Goal: Task Accomplishment & Management: Manage account settings

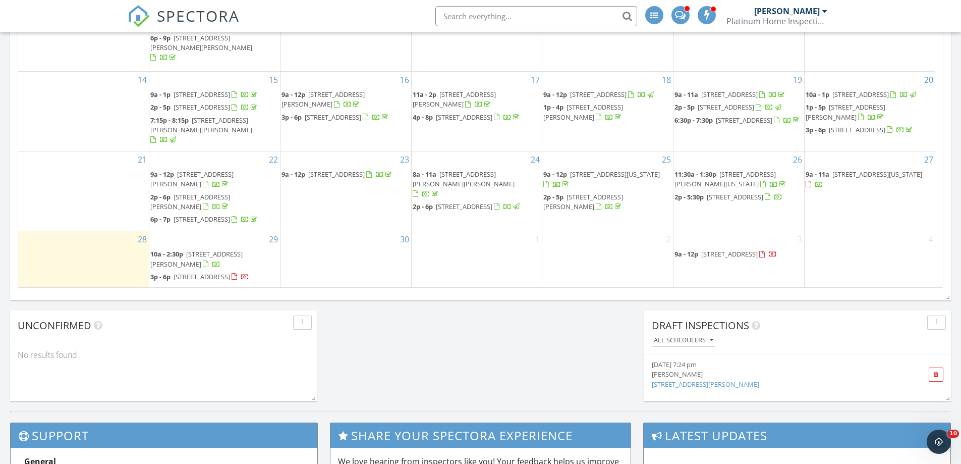
scroll to position [672, 0]
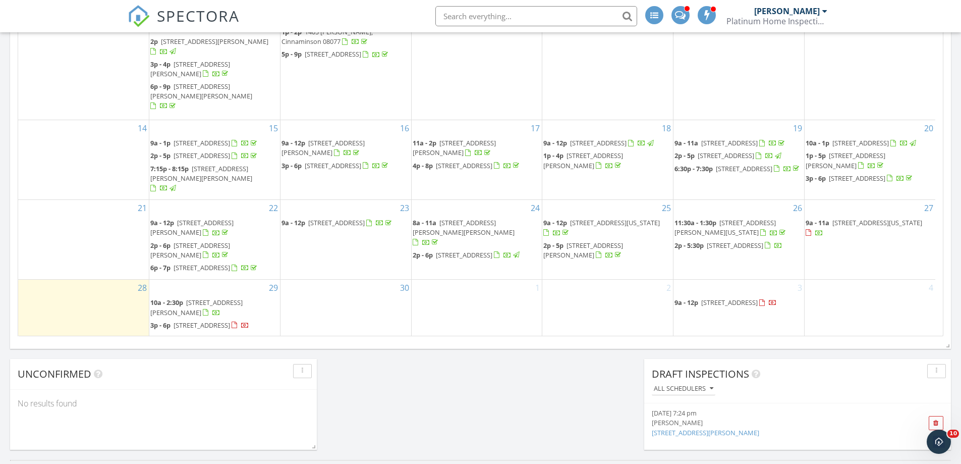
click at [592, 218] on span "9 Eden Rd, Washington Township 08012" at bounding box center [615, 222] width 90 height 9
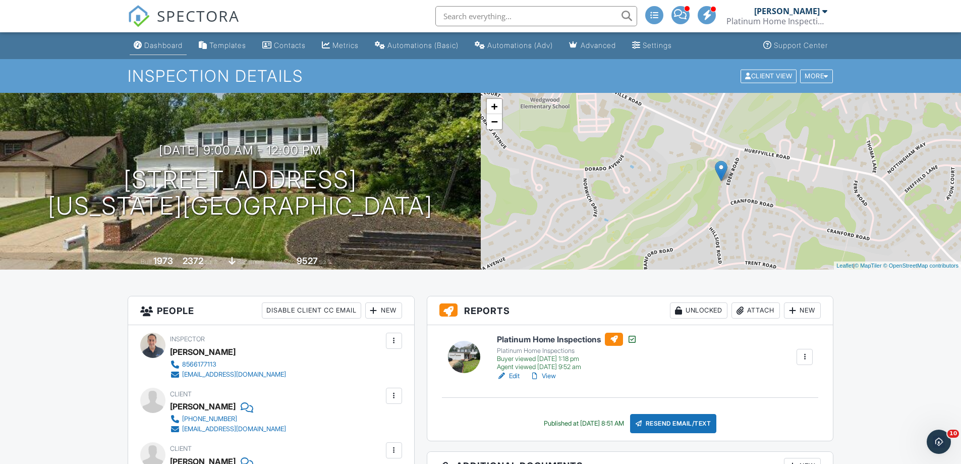
click at [162, 45] on div "Dashboard" at bounding box center [163, 45] width 38 height 9
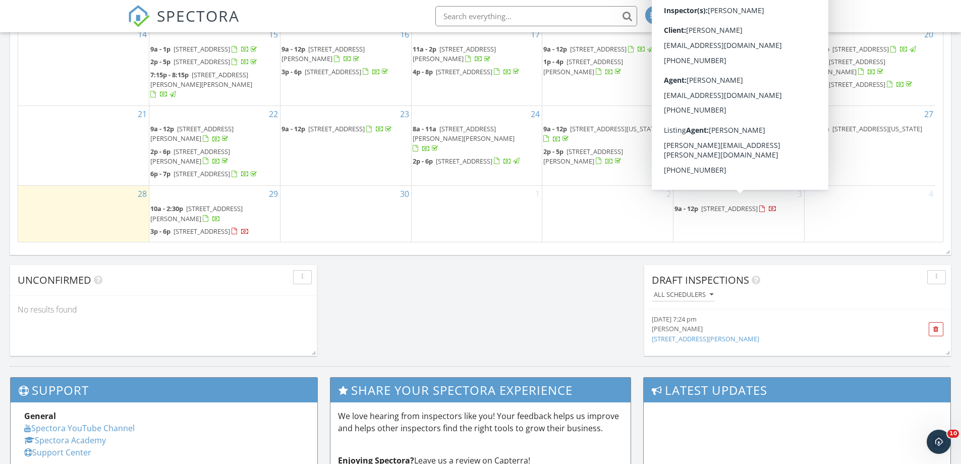
scroll to position [832, 0]
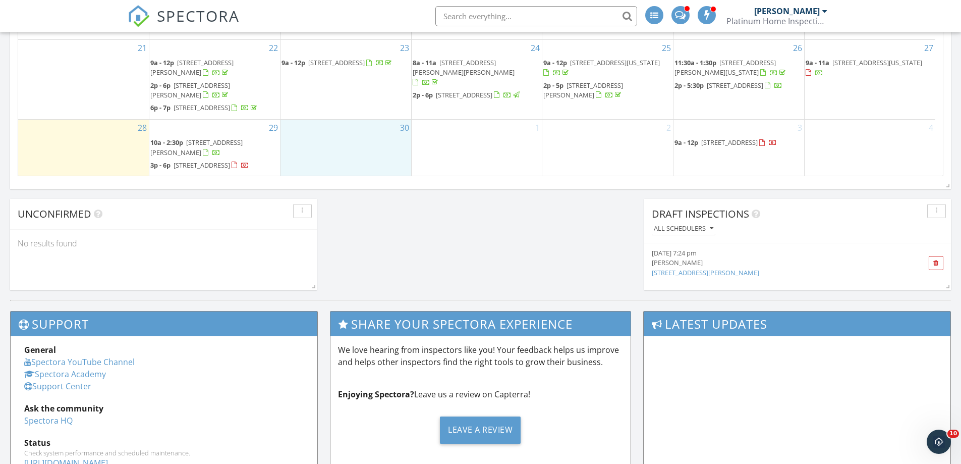
click at [339, 140] on div "30" at bounding box center [346, 148] width 131 height 56
click at [347, 97] on link "Inspection" at bounding box center [345, 98] width 52 height 16
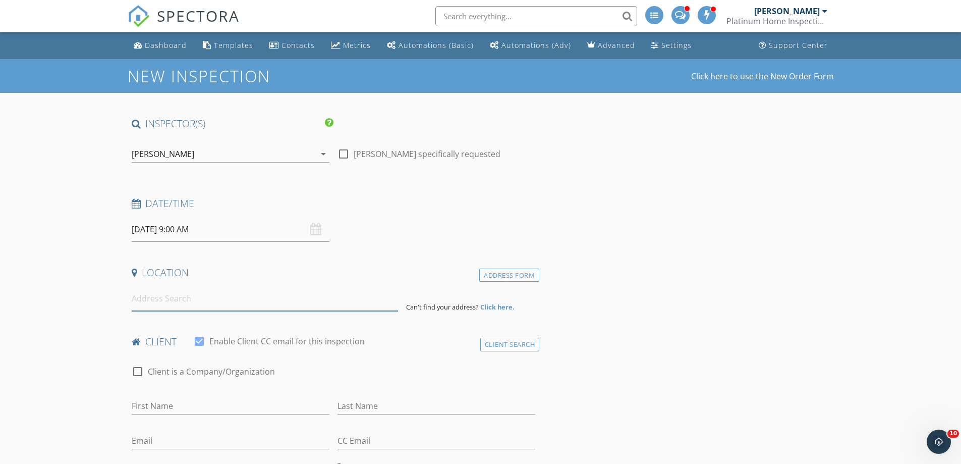
click at [167, 308] on input at bounding box center [265, 298] width 266 height 25
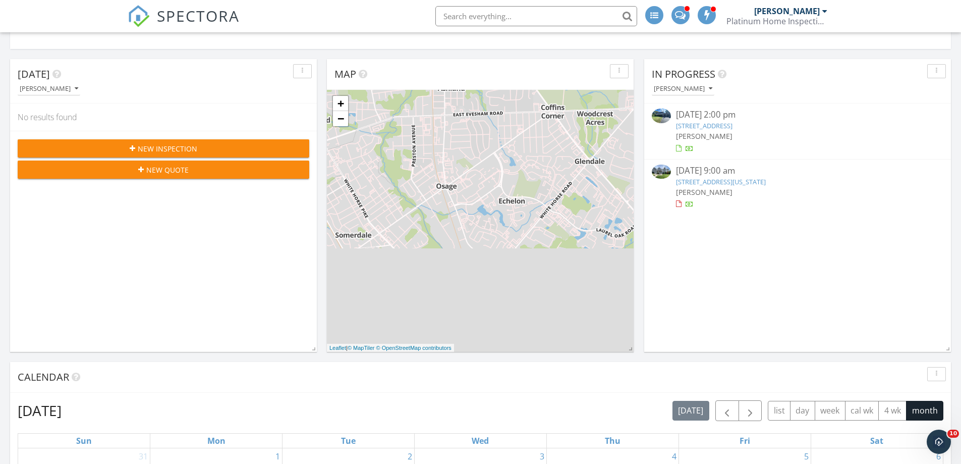
scroll to position [252, 0]
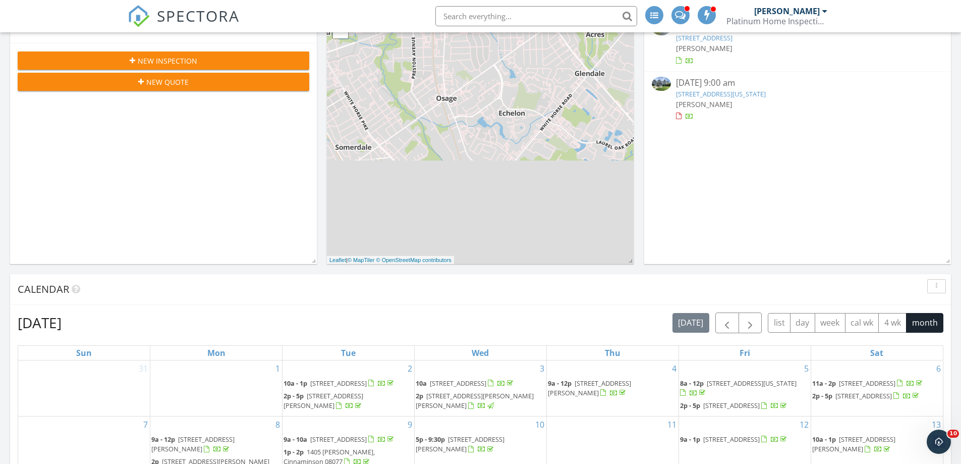
click at [713, 93] on link "[STREET_ADDRESS][US_STATE]" at bounding box center [721, 93] width 90 height 9
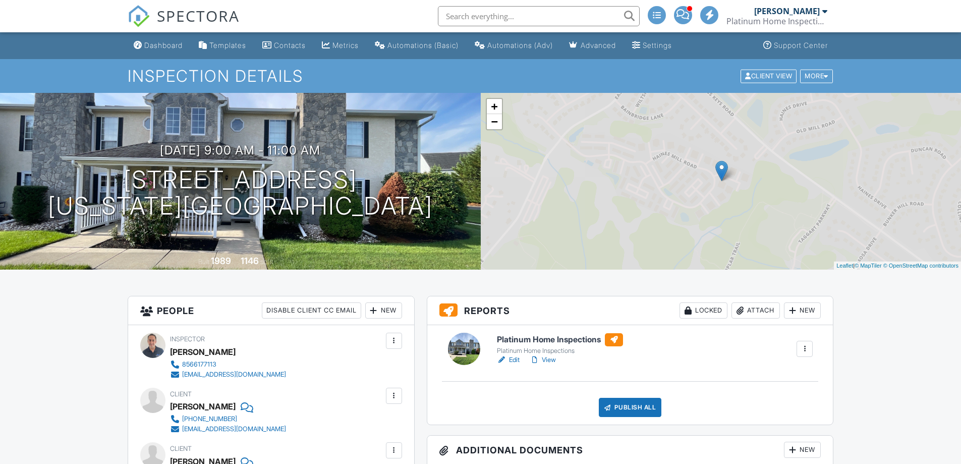
scroll to position [151, 0]
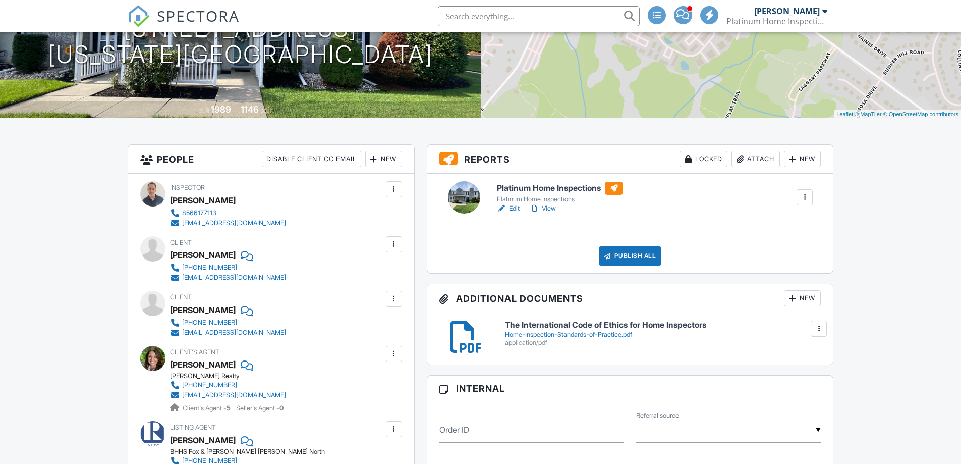
click at [515, 205] on link "Edit" at bounding box center [508, 208] width 23 height 10
